Goal: Information Seeking & Learning: Check status

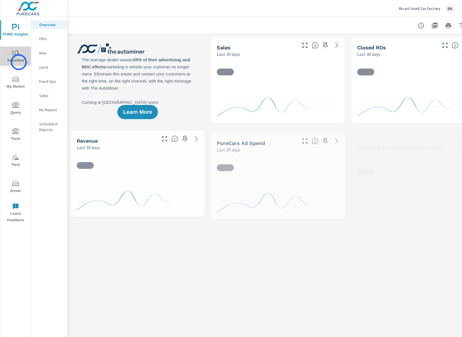
click at [19, 62] on span "Advertise" at bounding box center [15, 57] width 27 height 14
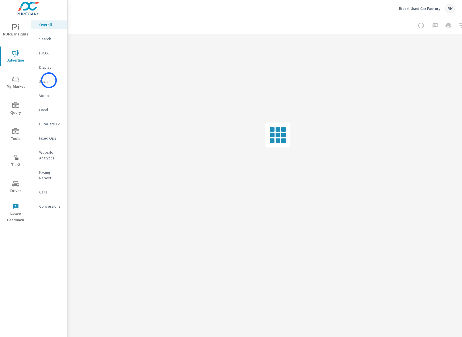
click at [49, 80] on p "Social" at bounding box center [51, 82] width 24 height 6
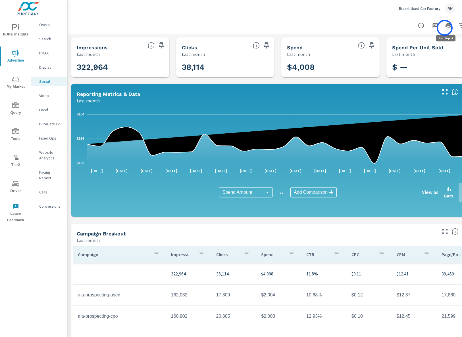
scroll to position [0, 26]
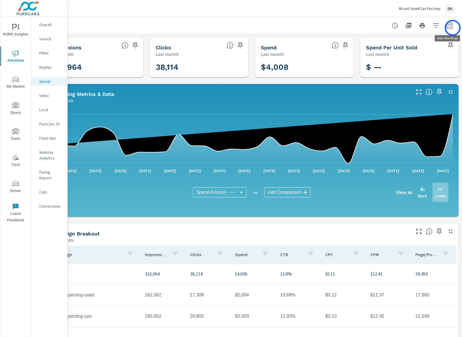
click at [453, 28] on button "button" at bounding box center [448, 25] width 11 height 11
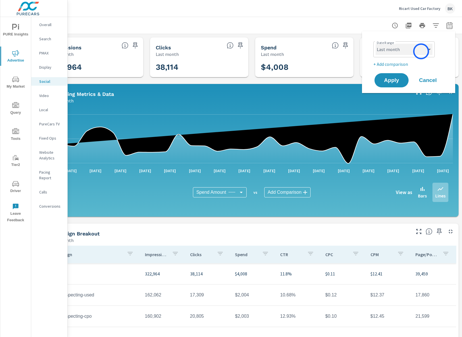
click at [421, 51] on select "Custom Yesterday Last week Last 7 days Last 14 days Last 30 days Last 45 days L…" at bounding box center [403, 49] width 57 height 11
click at [375, 44] on select "Custom Yesterday Last week Last 7 days Last 14 days Last 30 days Last 45 days L…" at bounding box center [403, 49] width 57 height 11
select select "Last 180 days"
click at [384, 80] on span "Apply" at bounding box center [391, 80] width 23 height 5
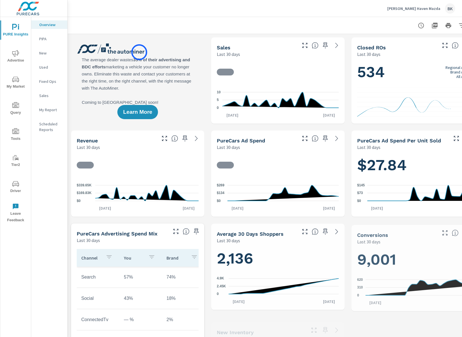
scroll to position [0, 0]
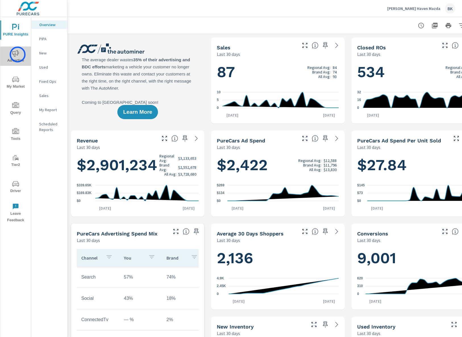
click at [18, 55] on icon "nav menu" at bounding box center [15, 53] width 7 height 7
